Goal: Task Accomplishment & Management: Complete application form

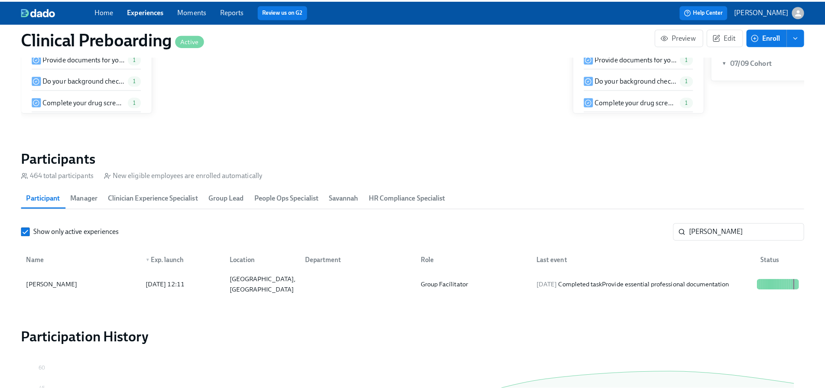
scroll to position [0, 10586]
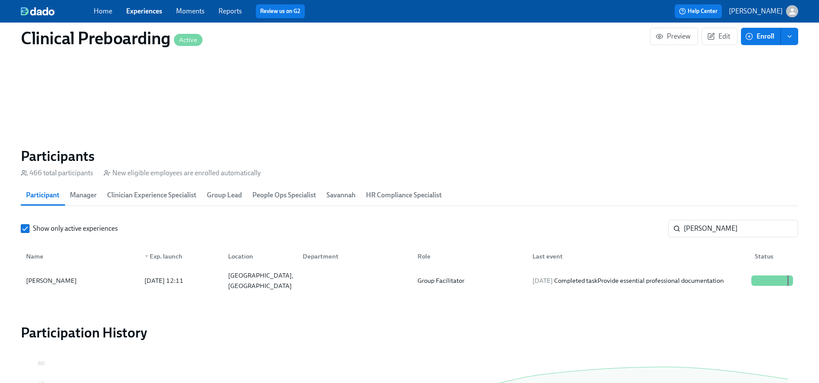
scroll to position [954, 0]
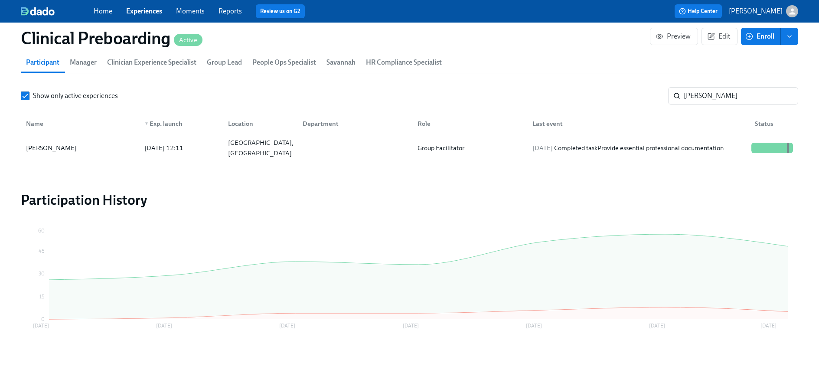
drag, startPoint x: 728, startPoint y: 95, endPoint x: 529, endPoint y: 80, distance: 199.6
click at [529, 80] on section "Participants 466 total participants New eligible employees are enrolled automat…" at bounding box center [409, 89] width 777 height 149
click at [757, 147] on div at bounding box center [772, 148] width 42 height 10
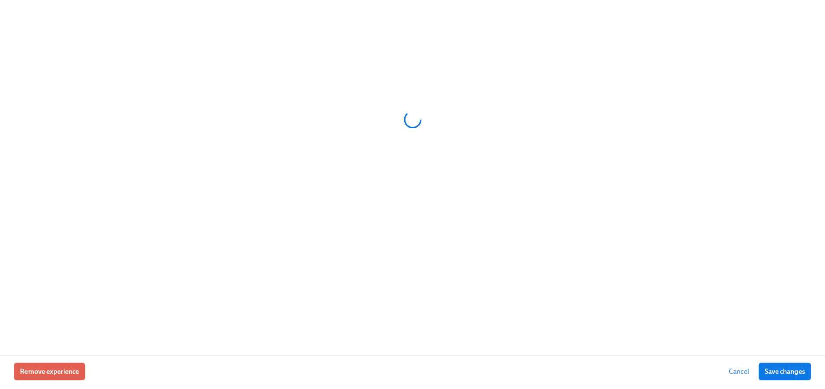
scroll to position [948, 0]
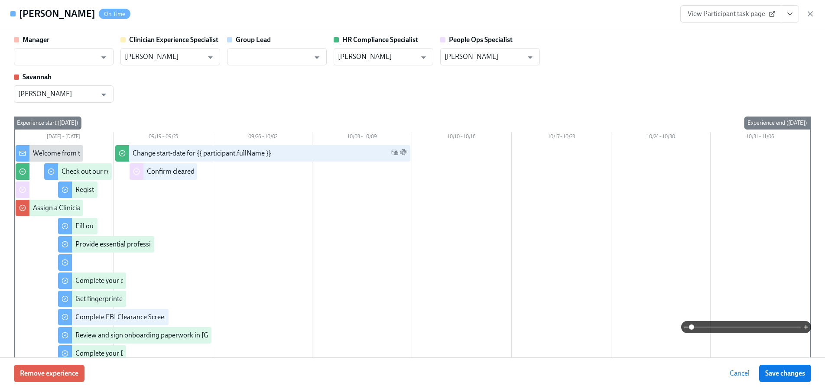
click at [794, 11] on icon "View task page" at bounding box center [790, 14] width 9 height 9
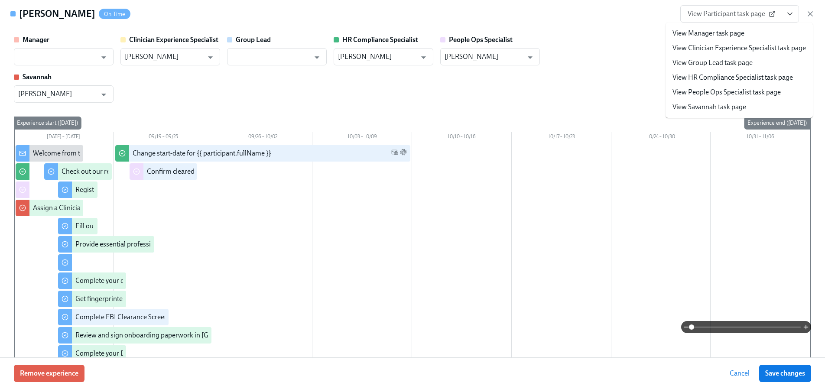
click at [729, 91] on link "View People Ops Specialist task page" at bounding box center [727, 93] width 108 height 10
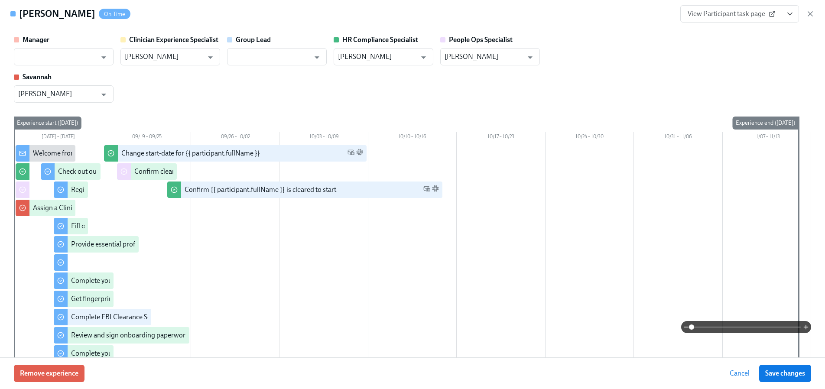
scroll to position [0, 10586]
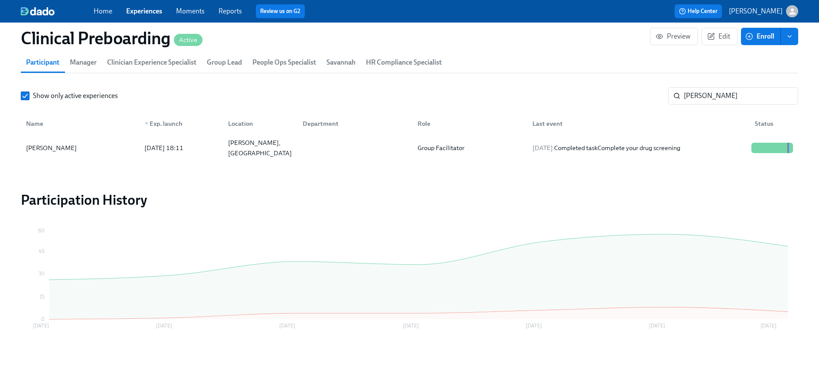
scroll to position [0, 10579]
drag, startPoint x: 734, startPoint y: 93, endPoint x: 540, endPoint y: 69, distance: 195.3
click at [566, 71] on section "Participants 466 total participants New eligible employees are enrolled automat…" at bounding box center [409, 89] width 777 height 149
click at [769, 144] on div at bounding box center [769, 148] width 1 height 10
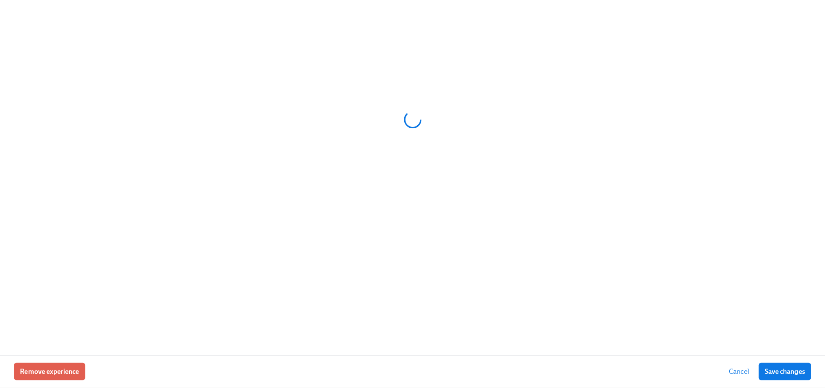
scroll to position [948, 0]
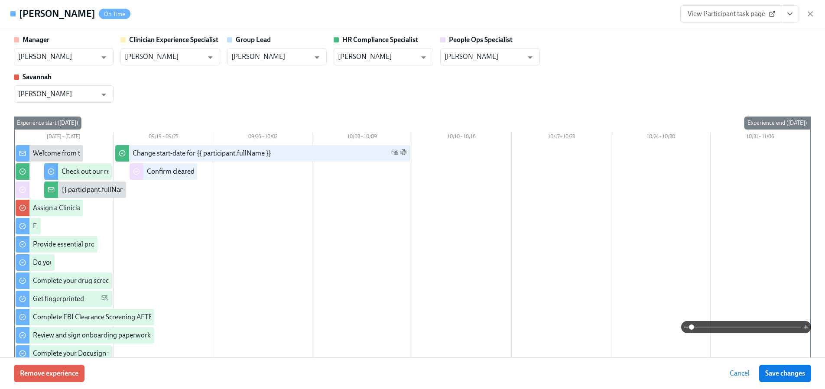
click at [789, 18] on icon "View task page" at bounding box center [790, 14] width 9 height 9
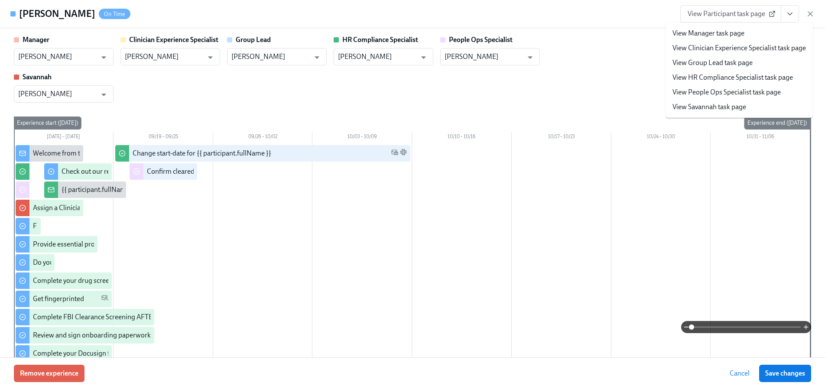
click at [730, 94] on link "View People Ops Specialist task page" at bounding box center [727, 93] width 108 height 10
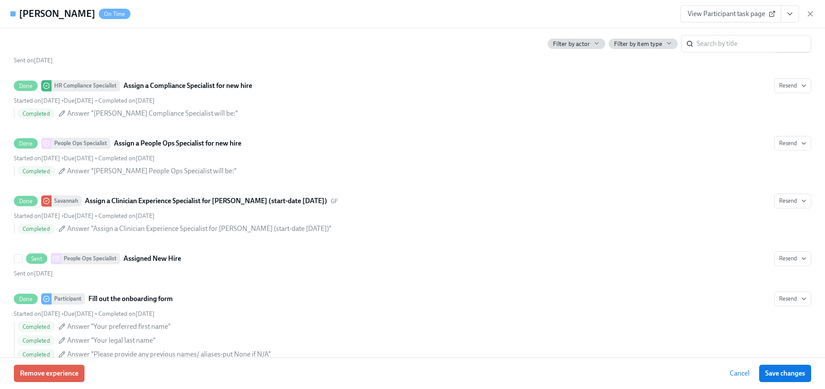
scroll to position [0, 0]
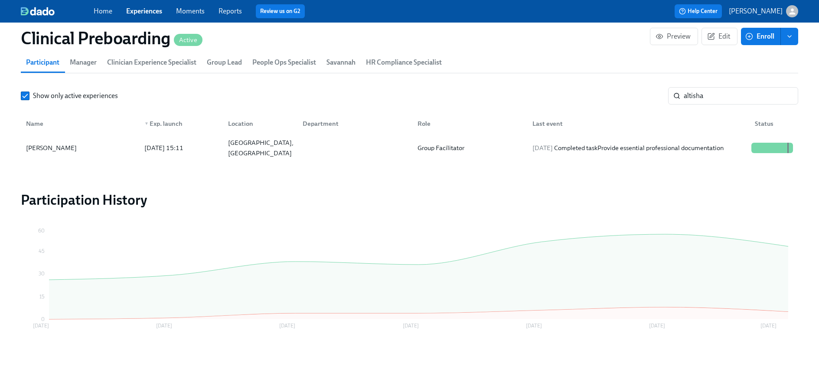
scroll to position [0, 10579]
click at [718, 92] on input "altisha" at bounding box center [741, 95] width 114 height 17
drag, startPoint x: 679, startPoint y: 83, endPoint x: 626, endPoint y: 78, distance: 54.0
click at [648, 80] on section "Participants 466 total participants New eligible employees are enrolled automat…" at bounding box center [409, 89] width 777 height 149
click at [776, 145] on div at bounding box center [776, 148] width 1 height 10
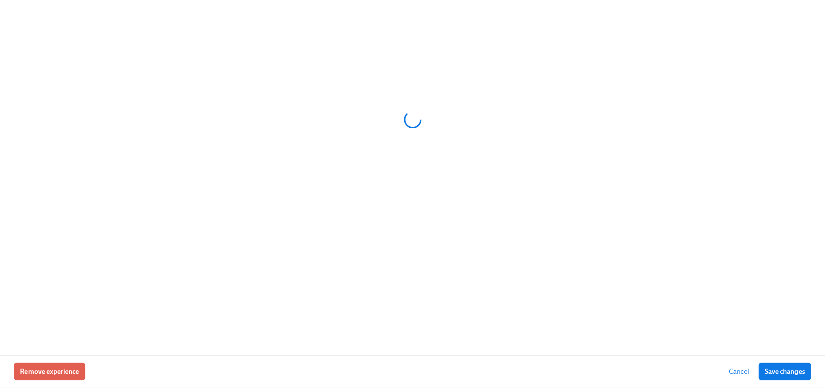
scroll to position [948, 0]
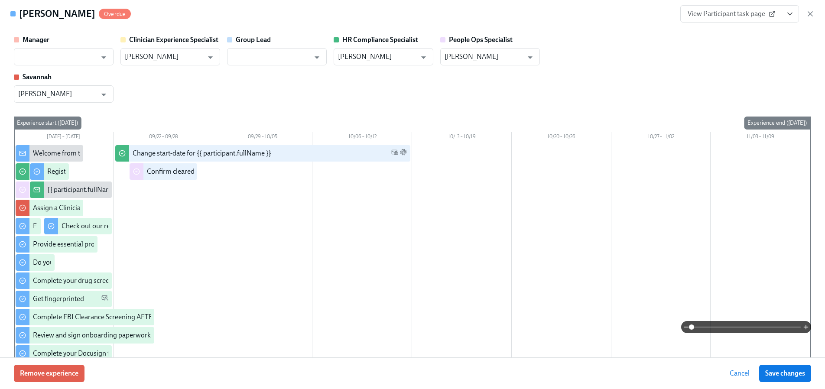
click at [795, 15] on button "View task page" at bounding box center [790, 13] width 18 height 17
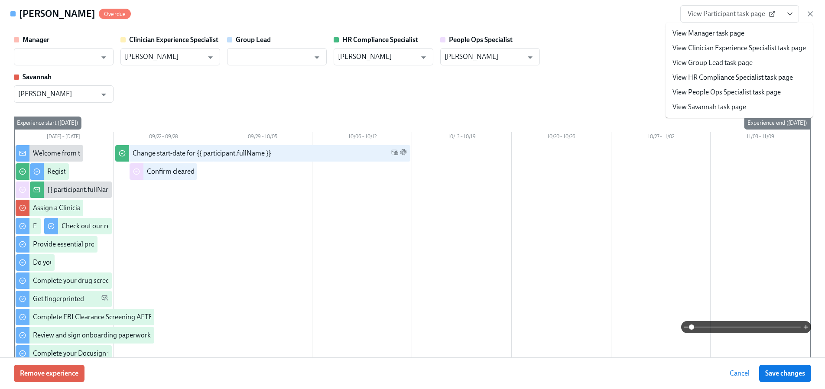
click at [744, 95] on link "View People Ops Specialist task page" at bounding box center [727, 93] width 108 height 10
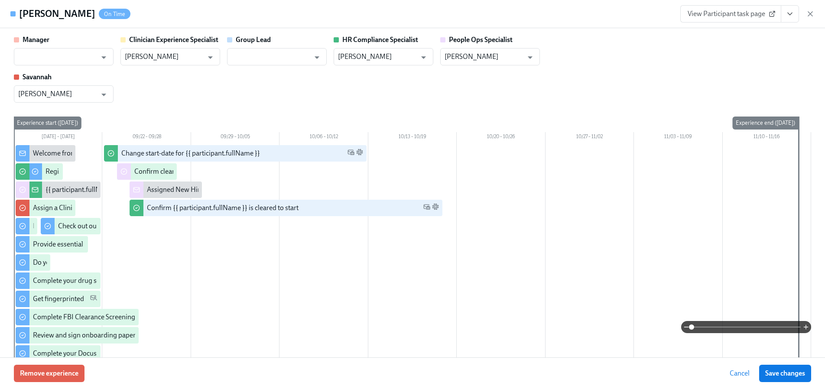
scroll to position [0, 10586]
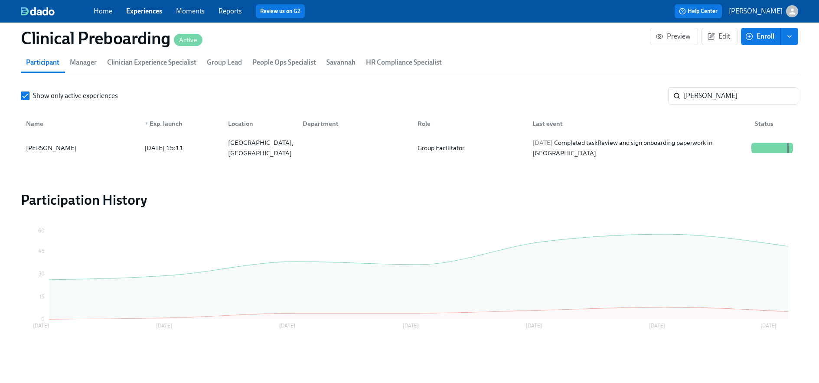
scroll to position [0, 10579]
drag, startPoint x: 712, startPoint y: 98, endPoint x: 554, endPoint y: 81, distance: 158.2
click at [557, 84] on section "Participants 465 total participants New eligible employees are enrolled automat…" at bounding box center [409, 89] width 777 height 149
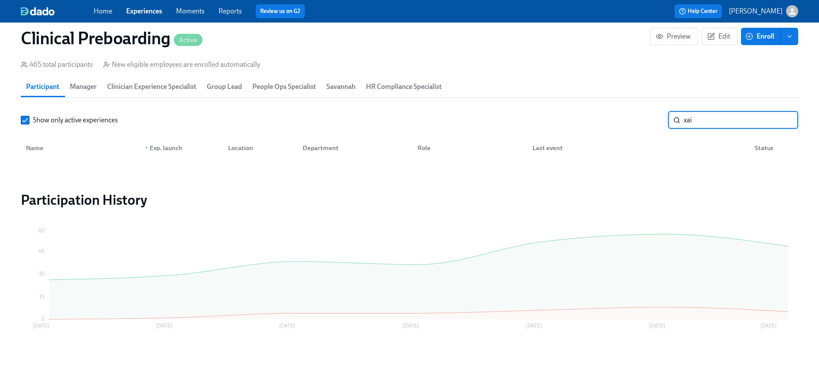
scroll to position [930, 0]
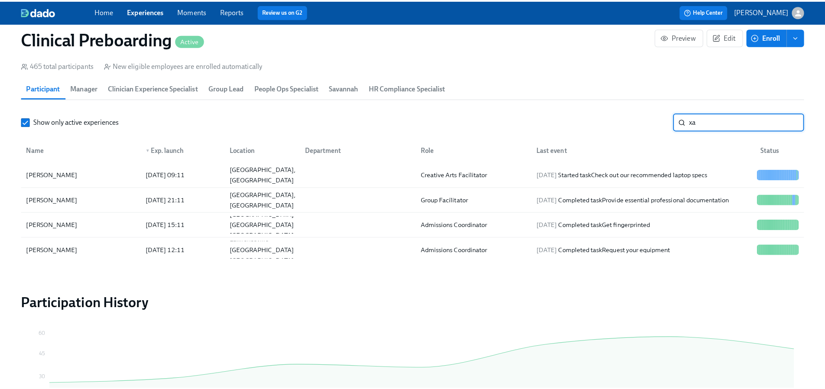
scroll to position [954, 0]
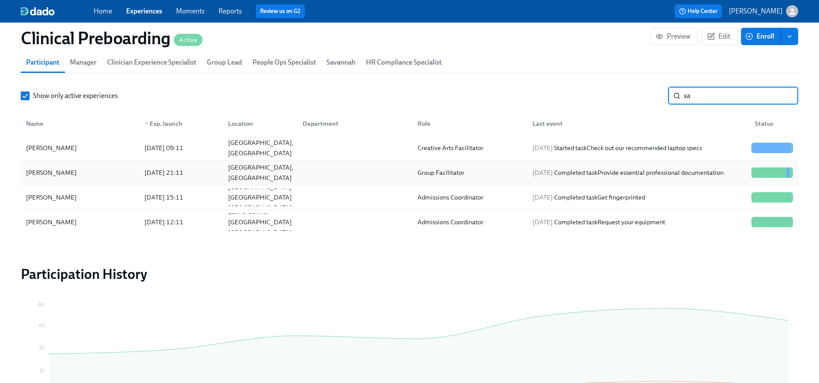
type input "xa"
click at [770, 169] on div at bounding box center [770, 172] width 1 height 10
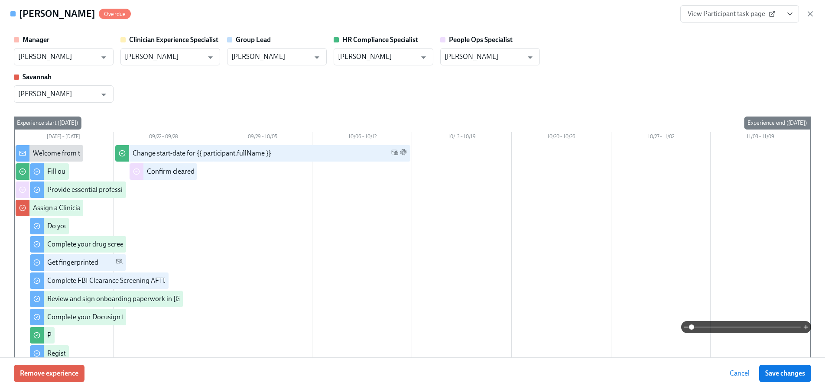
click at [792, 10] on icon "View task page" at bounding box center [790, 14] width 9 height 9
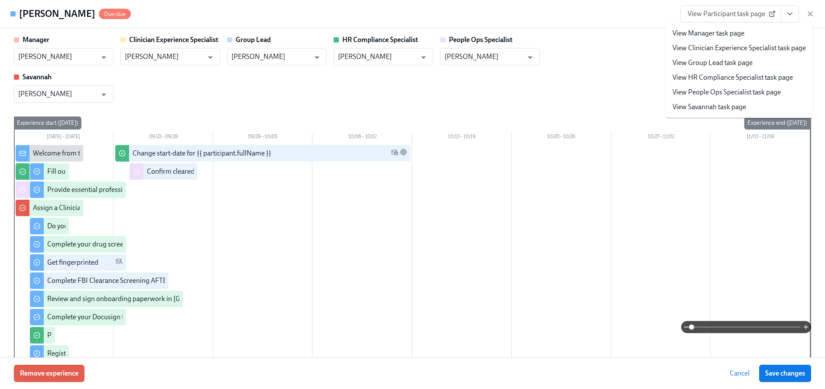
click at [739, 90] on link "View People Ops Specialist task page" at bounding box center [727, 93] width 108 height 10
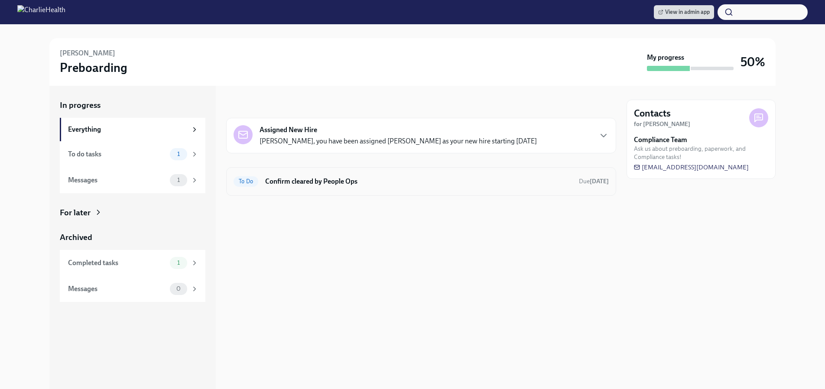
click at [343, 183] on h6 "Confirm cleared by People Ops" at bounding box center [418, 182] width 307 height 10
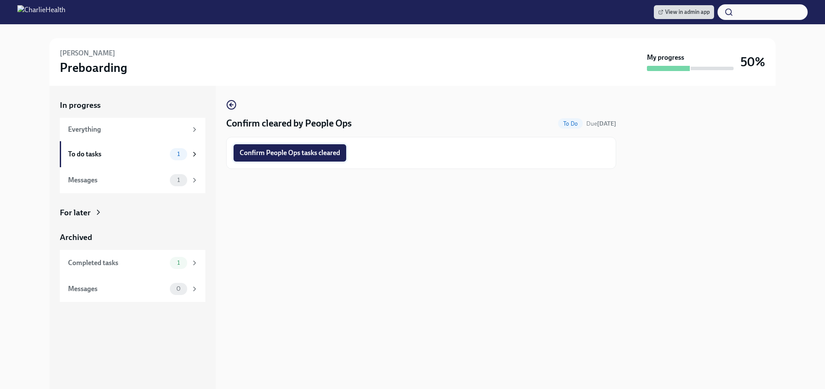
click at [313, 155] on span "Confirm People Ops tasks cleared" at bounding box center [290, 153] width 101 height 9
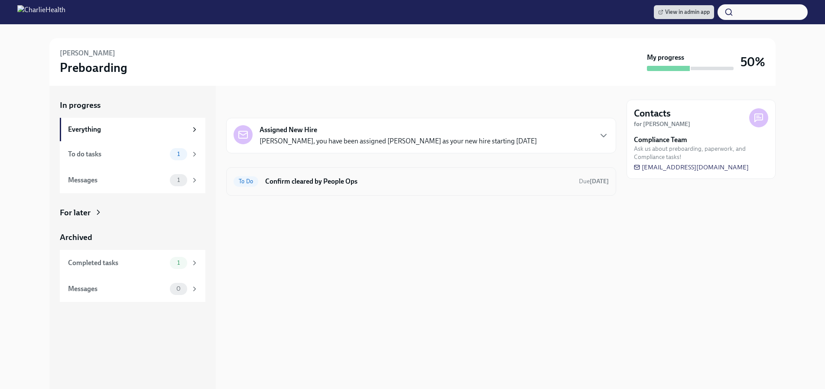
click at [375, 181] on h6 "Confirm cleared by People Ops" at bounding box center [418, 182] width 307 height 10
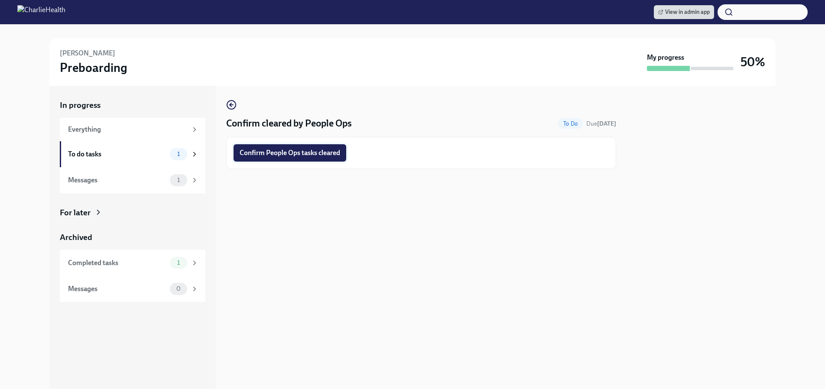
click at [300, 154] on span "Confirm People Ops tasks cleared" at bounding box center [290, 153] width 101 height 9
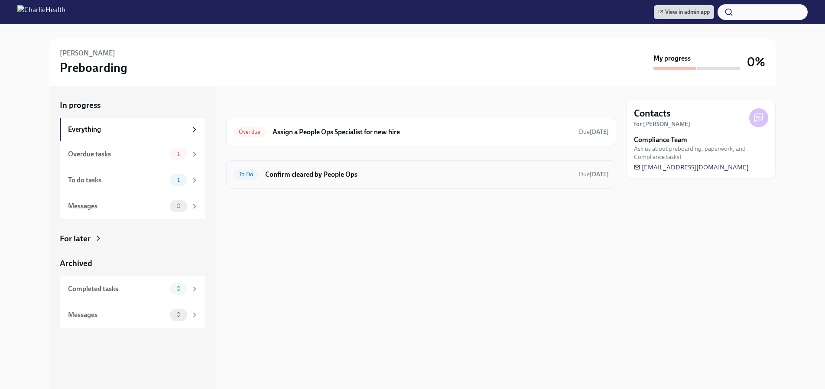
click at [262, 171] on div "To Do Confirm cleared by People Ops Due [DATE]" at bounding box center [421, 175] width 375 height 14
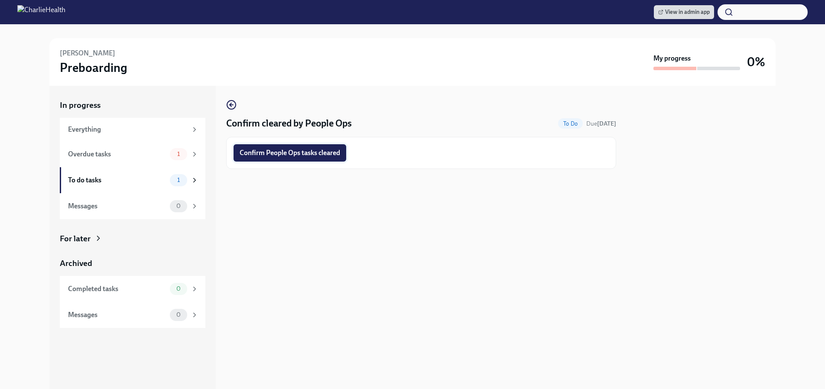
click at [274, 149] on span "Confirm People Ops tasks cleared" at bounding box center [290, 153] width 101 height 9
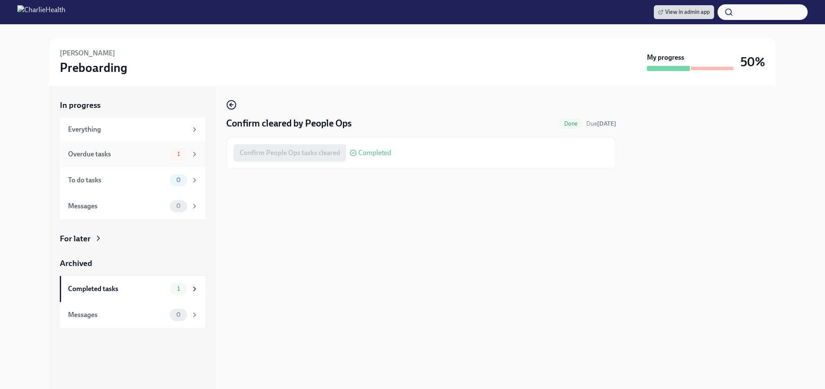
click at [133, 158] on div "Overdue tasks" at bounding box center [117, 155] width 98 height 10
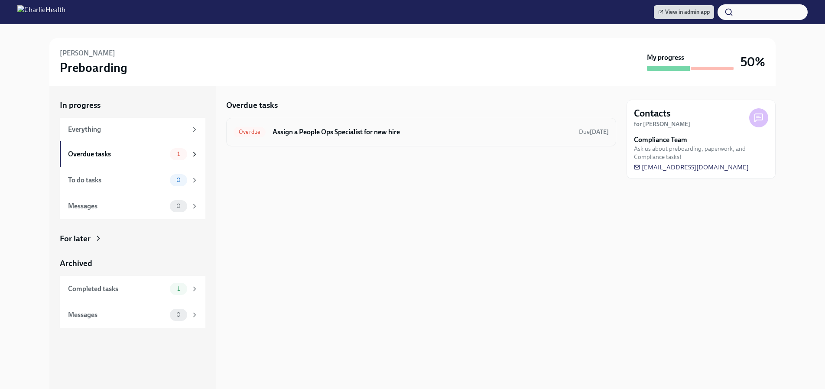
click at [301, 136] on h6 "Assign a People Ops Specialist for new hire" at bounding box center [423, 132] width 300 height 10
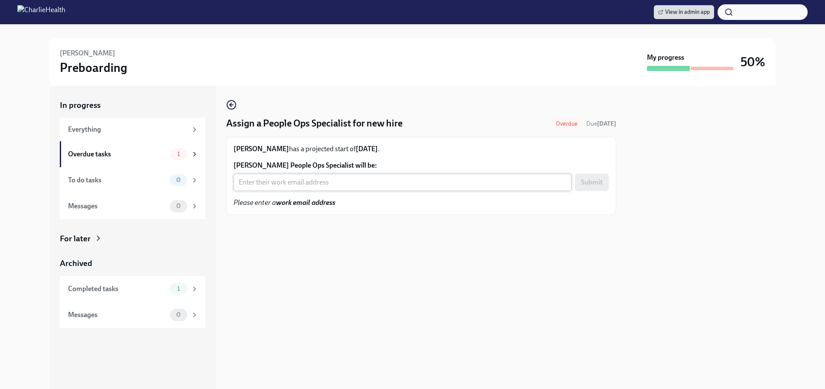
click at [296, 178] on input "Lachanda Williams's People Ops Specialist will be:" at bounding box center [403, 182] width 338 height 17
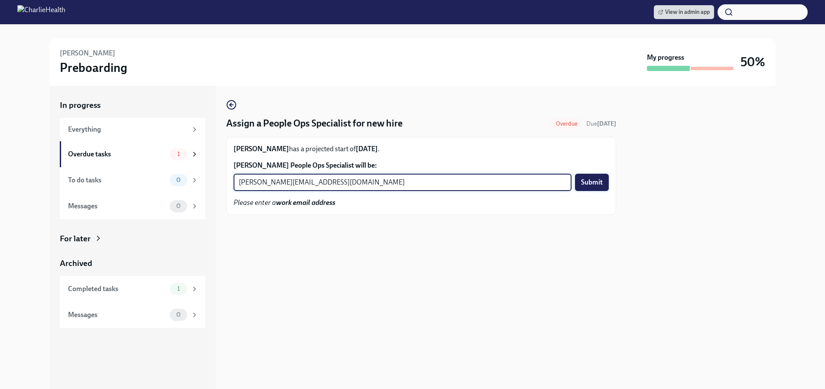
type input "paige.white@charliehealth.com"
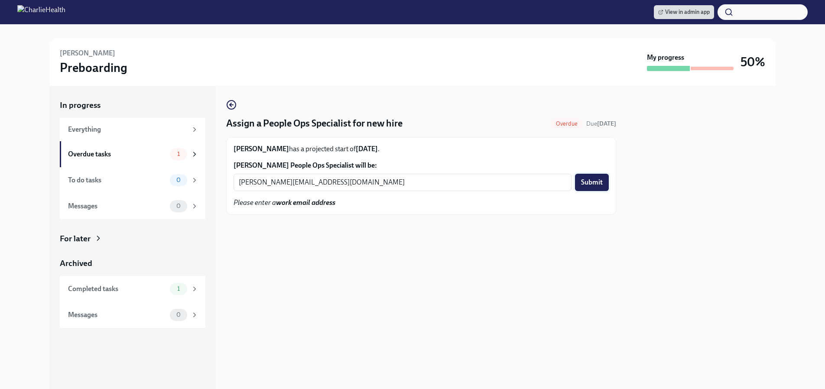
click at [592, 185] on span "Submit" at bounding box center [592, 182] width 22 height 9
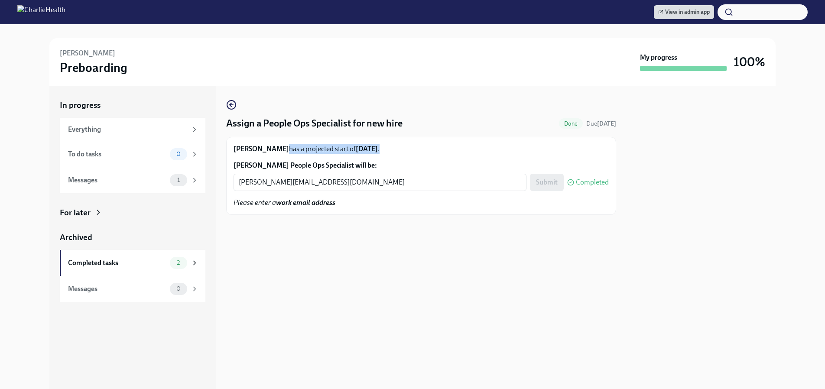
drag, startPoint x: 290, startPoint y: 150, endPoint x: 397, endPoint y: 147, distance: 107.6
click at [397, 147] on p "Lachanda Williams has a projected start of Oct 6th ." at bounding box center [421, 149] width 375 height 10
drag, startPoint x: 275, startPoint y: 152, endPoint x: 209, endPoint y: 148, distance: 66.0
click at [275, 152] on strong "[PERSON_NAME]" at bounding box center [261, 149] width 55 height 8
click at [132, 264] on div "Completed tasks" at bounding box center [117, 263] width 98 height 10
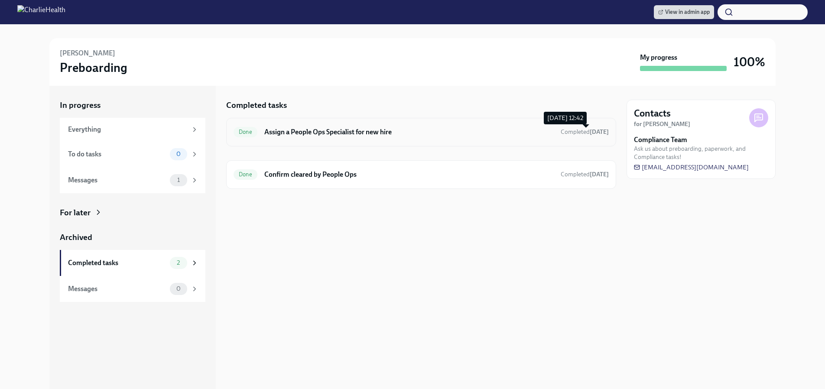
click at [579, 130] on span "Completed today" at bounding box center [585, 131] width 48 height 7
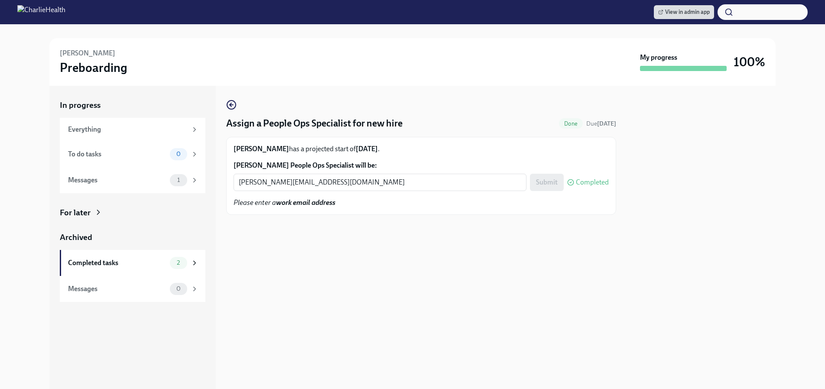
drag, startPoint x: 396, startPoint y: 142, endPoint x: 373, endPoint y: 150, distance: 24.0
click at [394, 143] on div "Lachanda Williams has a projected start of Oct 6th . Lachanda Williams's People…" at bounding box center [421, 176] width 390 height 78
click at [366, 150] on strong "Oct 6th" at bounding box center [367, 149] width 22 height 8
drag, startPoint x: 370, startPoint y: 148, endPoint x: 386, endPoint y: 145, distance: 15.8
click at [385, 145] on p "Lachanda Williams has a projected start of Oct 6th ." at bounding box center [421, 149] width 375 height 10
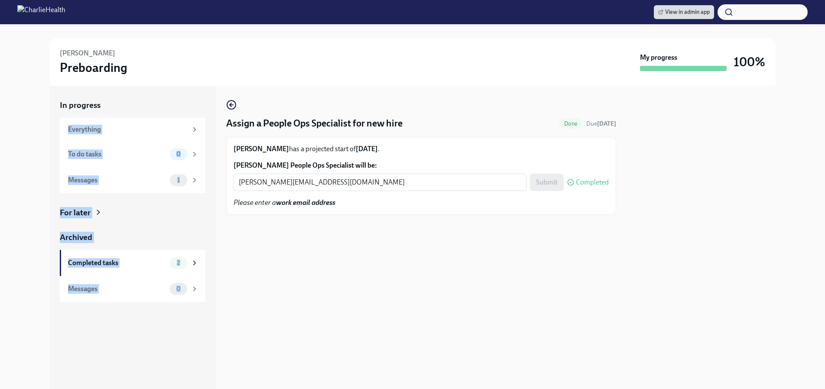
drag, startPoint x: 221, startPoint y: 104, endPoint x: 225, endPoint y: 104, distance: 4.4
click at [221, 104] on div "In progress Everything To do tasks 0 Messages 1 For later Archived Completed ta…" at bounding box center [412, 237] width 727 height 303
click at [233, 104] on icon "button" at bounding box center [231, 105] width 10 height 10
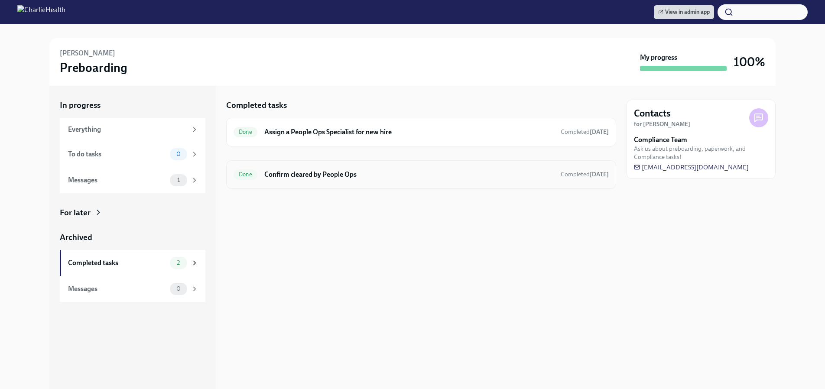
click at [308, 170] on h6 "Confirm cleared by People Ops" at bounding box center [409, 175] width 290 height 10
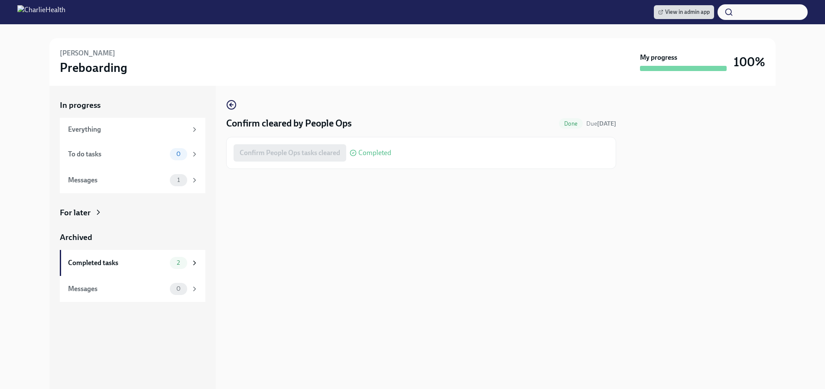
click at [225, 103] on div "In progress Everything To do tasks 0 Messages 1 For later Archived Completed ta…" at bounding box center [412, 237] width 727 height 303
click at [230, 103] on icon "button" at bounding box center [231, 105] width 10 height 10
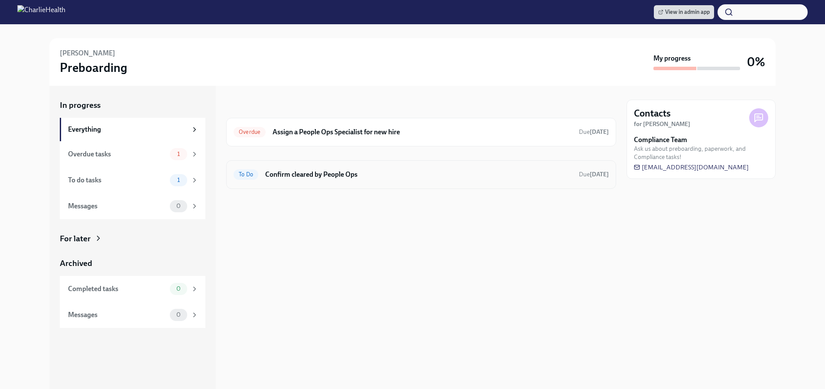
click at [372, 177] on h6 "Confirm cleared by People Ops" at bounding box center [418, 175] width 307 height 10
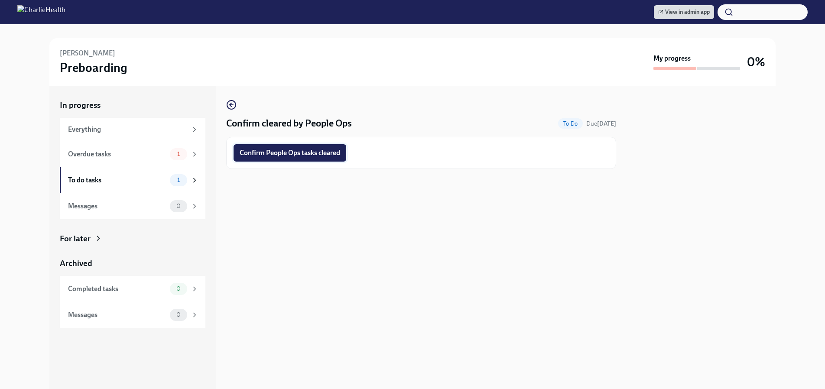
click at [308, 159] on button "Confirm People Ops tasks cleared" at bounding box center [290, 152] width 113 height 17
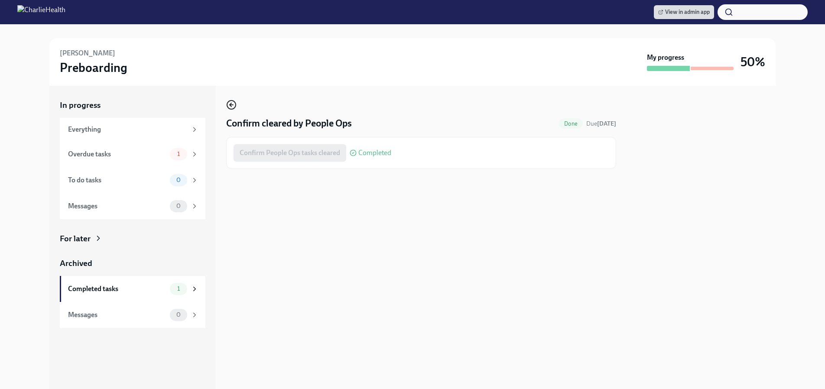
click at [233, 102] on icon "button" at bounding box center [231, 105] width 10 height 10
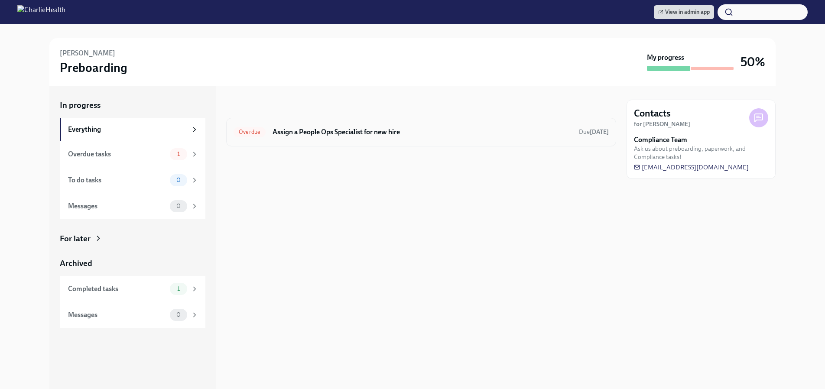
click at [280, 137] on div "Overdue Assign a People Ops Specialist for new hire Due [DATE]" at bounding box center [421, 132] width 375 height 14
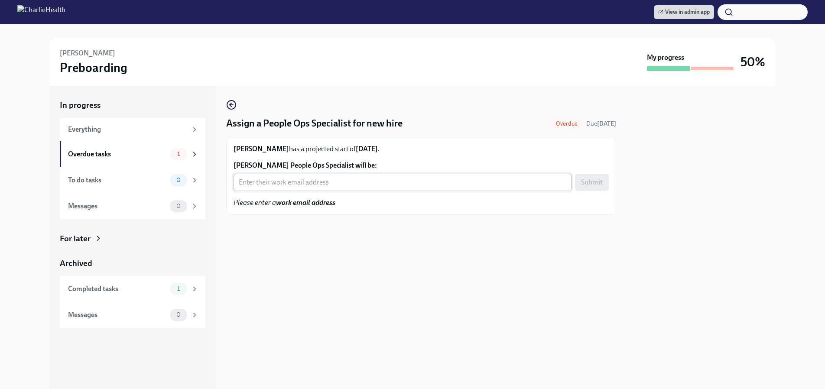
click at [319, 176] on input "[PERSON_NAME] People Ops Specialist will be:" at bounding box center [403, 182] width 338 height 17
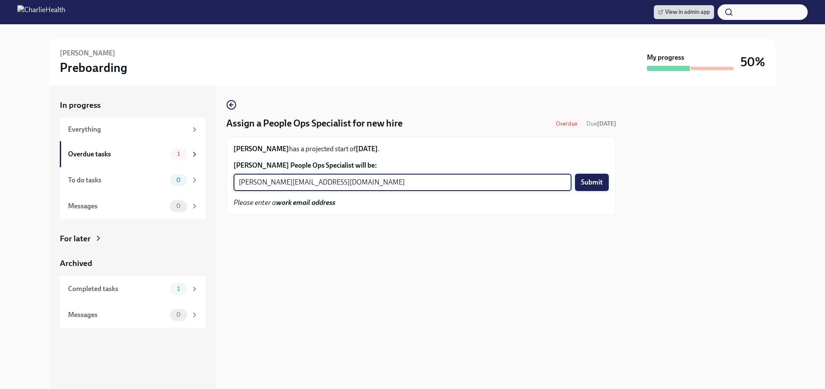
type input "[PERSON_NAME][EMAIL_ADDRESS][DOMAIN_NAME]"
click at [600, 185] on span "Submit" at bounding box center [592, 182] width 22 height 9
